Goal: Information Seeking & Learning: Learn about a topic

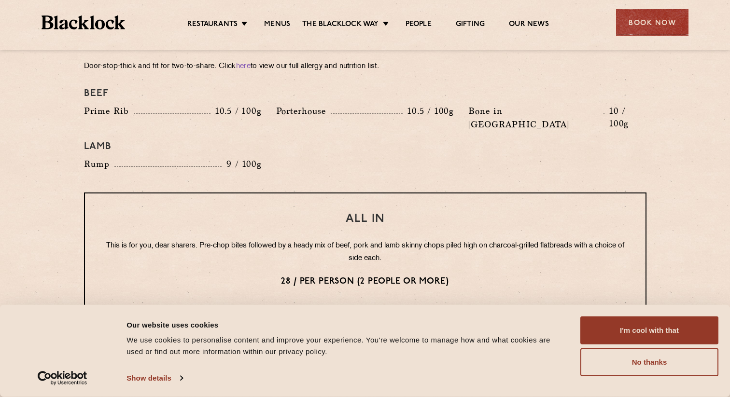
scroll to position [1105, 0]
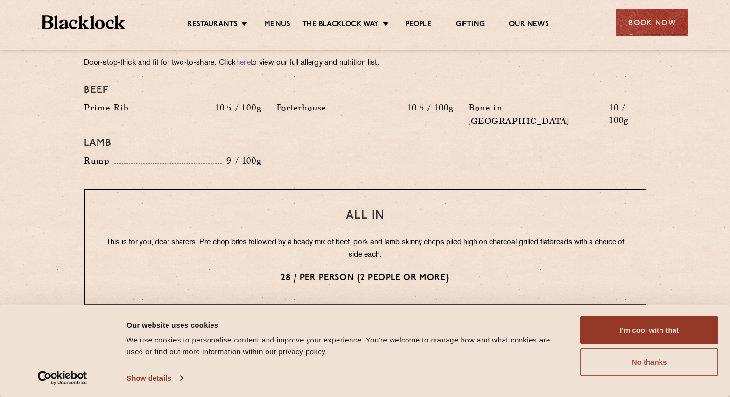
click at [701, 365] on button "No thanks" at bounding box center [649, 363] width 138 height 28
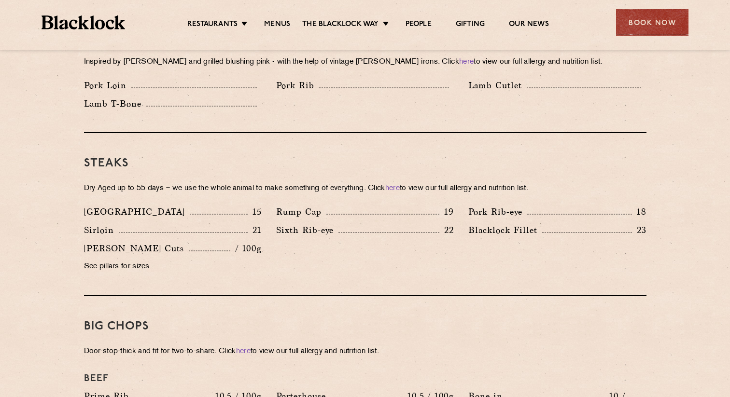
scroll to position [847, 0]
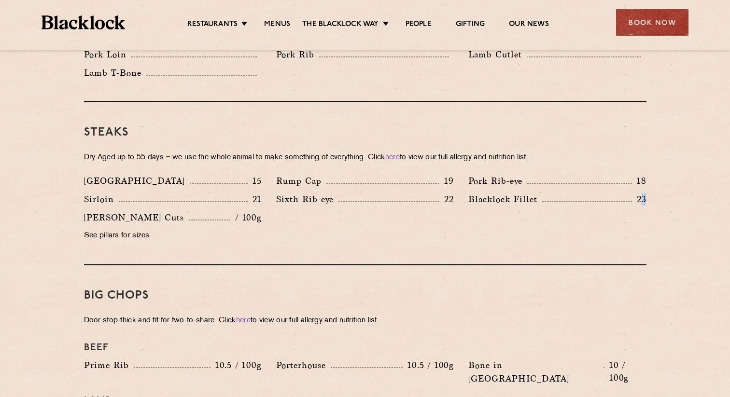
drag, startPoint x: 639, startPoint y: 183, endPoint x: 651, endPoint y: 183, distance: 12.1
click at [651, 193] on div "[PERSON_NAME] Fillet 23" at bounding box center [557, 202] width 192 height 18
drag, startPoint x: 639, startPoint y: 185, endPoint x: 646, endPoint y: 185, distance: 7.2
click at [646, 193] on div "[PERSON_NAME] Fillet 23" at bounding box center [557, 202] width 192 height 18
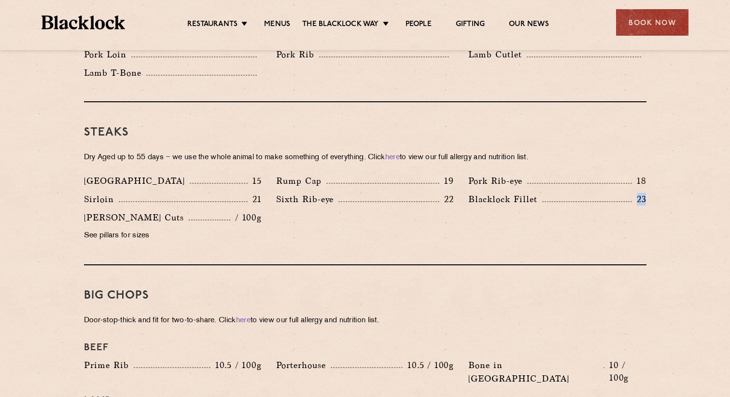
click at [650, 193] on div "[PERSON_NAME] Fillet 23" at bounding box center [557, 202] width 192 height 18
drag, startPoint x: 635, startPoint y: 186, endPoint x: 650, endPoint y: 186, distance: 15.0
click at [649, 193] on div "[PERSON_NAME] Fillet 23" at bounding box center [557, 202] width 192 height 18
click at [650, 193] on div "[PERSON_NAME] Fillet 23" at bounding box center [557, 202] width 192 height 18
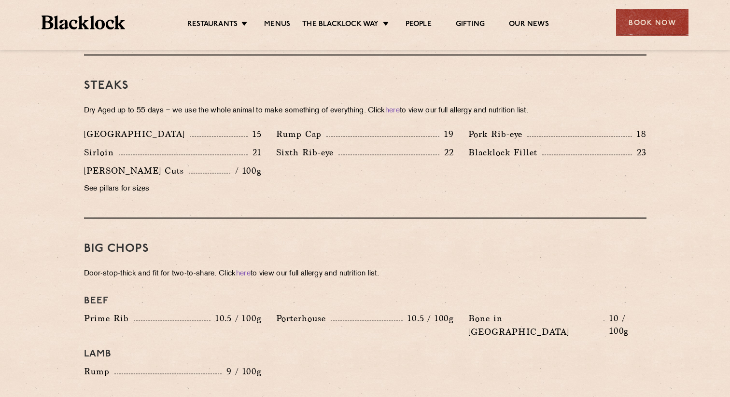
scroll to position [905, 0]
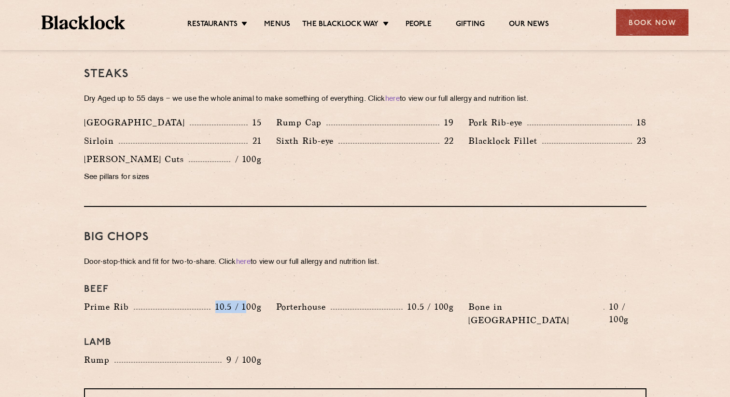
drag, startPoint x: 214, startPoint y: 294, endPoint x: 246, endPoint y: 294, distance: 31.9
click at [246, 301] on p "10.5 / 100g" at bounding box center [236, 307] width 51 height 13
drag, startPoint x: 226, startPoint y: 293, endPoint x: 266, endPoint y: 293, distance: 39.6
click at [266, 300] on div "Prime Rib 10.5 / 100g" at bounding box center [173, 316] width 192 height 32
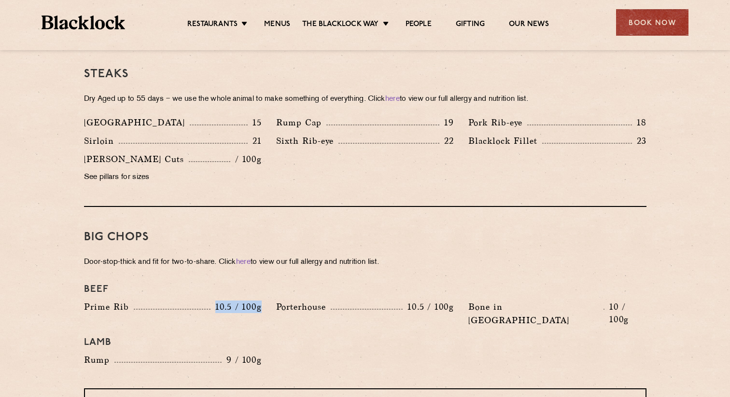
click at [266, 300] on div "Prime Rib 10.5 / 100g" at bounding box center [173, 316] width 192 height 32
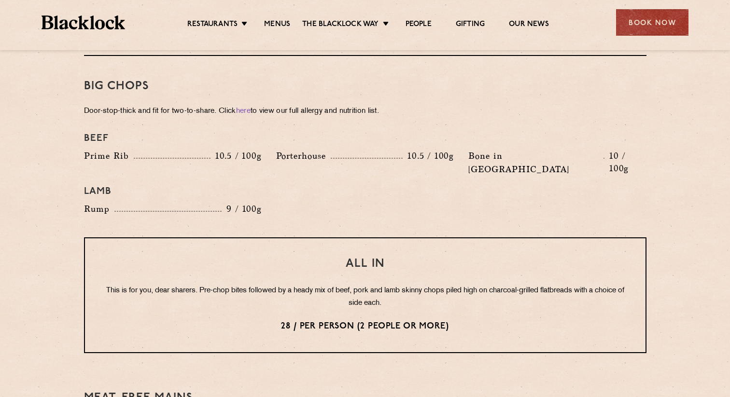
scroll to position [1058, 0]
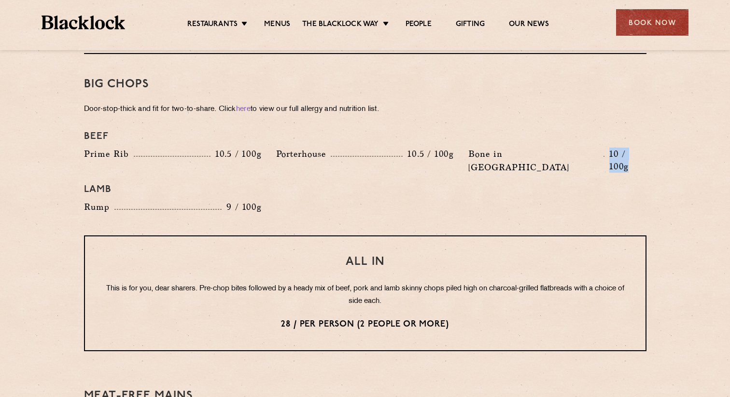
drag, startPoint x: 608, startPoint y: 138, endPoint x: 666, endPoint y: 139, distance: 58.0
click at [666, 139] on section "Pre Chop Bites [PERSON_NAME] Potted Meats & Kimchi 2 Egg & Anchovy 2 Cheese & P…" at bounding box center [365, 122] width 730 height 1390
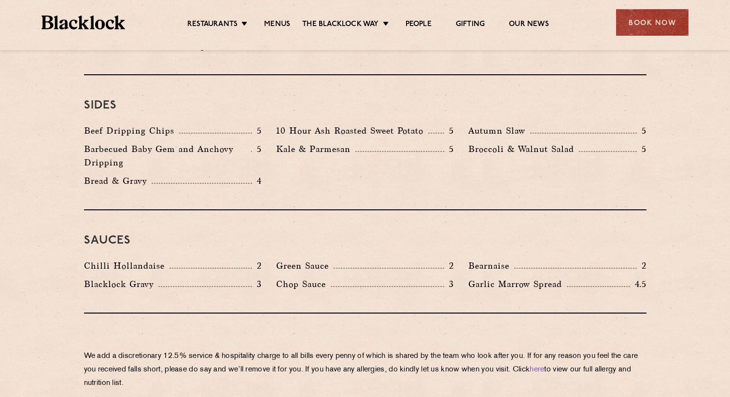
scroll to position [1459, 0]
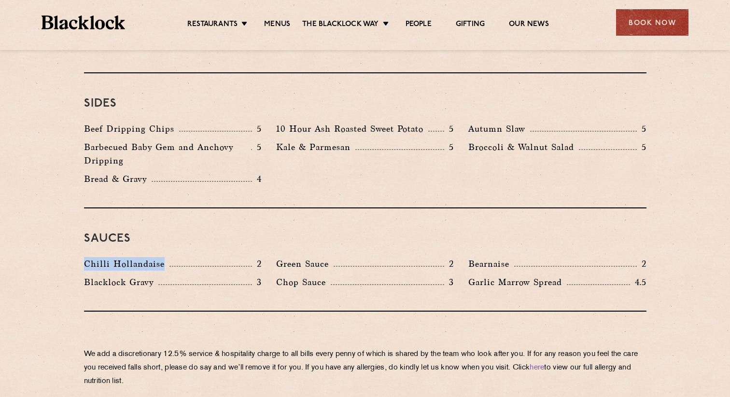
drag, startPoint x: 97, startPoint y: 238, endPoint x: 187, endPoint y: 239, distance: 89.8
click at [185, 257] on div "Chilli Hollandaise 2" at bounding box center [173, 266] width 192 height 18
click at [187, 257] on div "Chilli Hollandaise 2" at bounding box center [173, 264] width 178 height 14
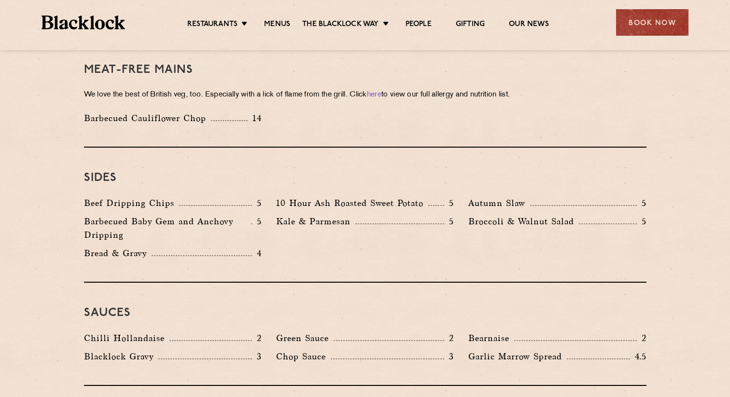
scroll to position [1386, 0]
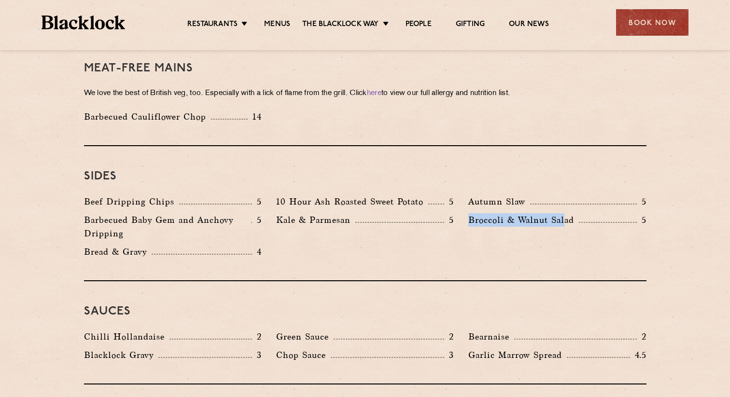
drag, startPoint x: 536, startPoint y: 194, endPoint x: 587, endPoint y: 197, distance: 50.8
click at [587, 213] on div "Broccoli & Walnut Salad 5" at bounding box center [557, 220] width 178 height 14
drag, startPoint x: 279, startPoint y: 194, endPoint x: 335, endPoint y: 197, distance: 56.5
click at [335, 213] on p "Kale & Parmesan" at bounding box center [315, 220] width 79 height 14
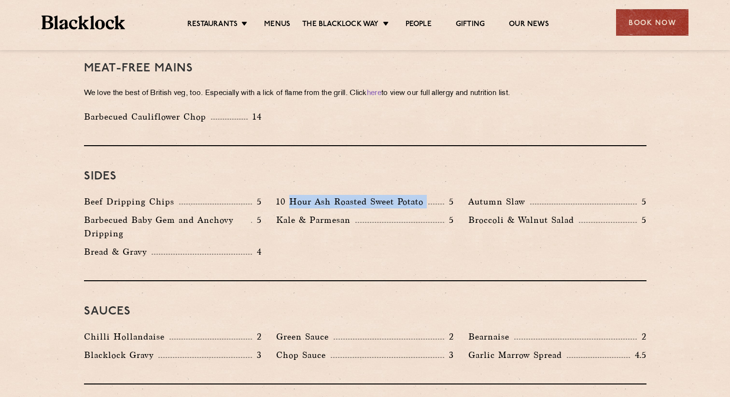
drag, startPoint x: 289, startPoint y: 177, endPoint x: 465, endPoint y: 170, distance: 175.4
click at [465, 195] on div "Beef Dripping Chips 5 10 Hour Ash Roasted Sweet Potato 5 Autumn Slaw 5 Barbecue…" at bounding box center [365, 229] width 577 height 69
click at [465, 195] on div "Autumn Slaw 5" at bounding box center [557, 204] width 192 height 18
